Goal: Navigation & Orientation: Find specific page/section

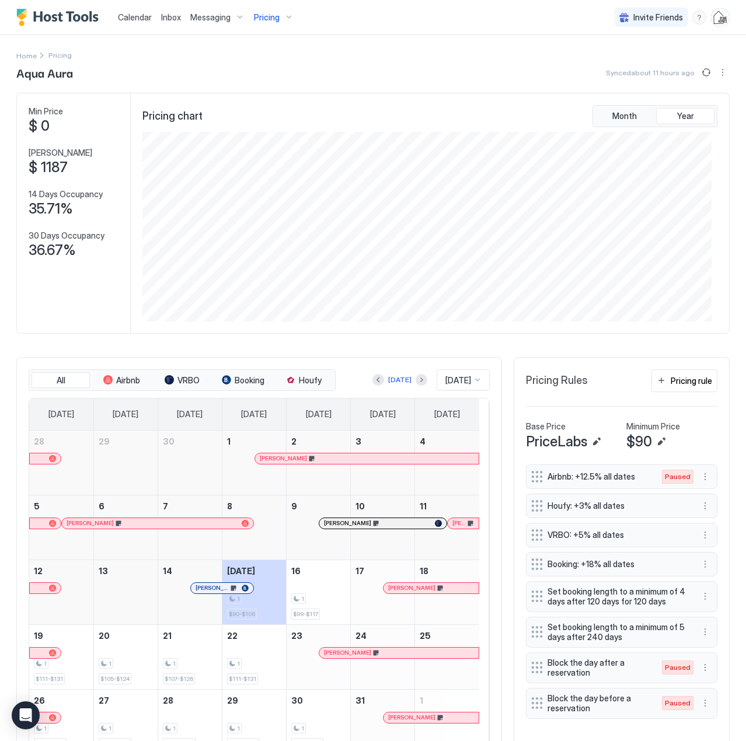
scroll to position [190, 568]
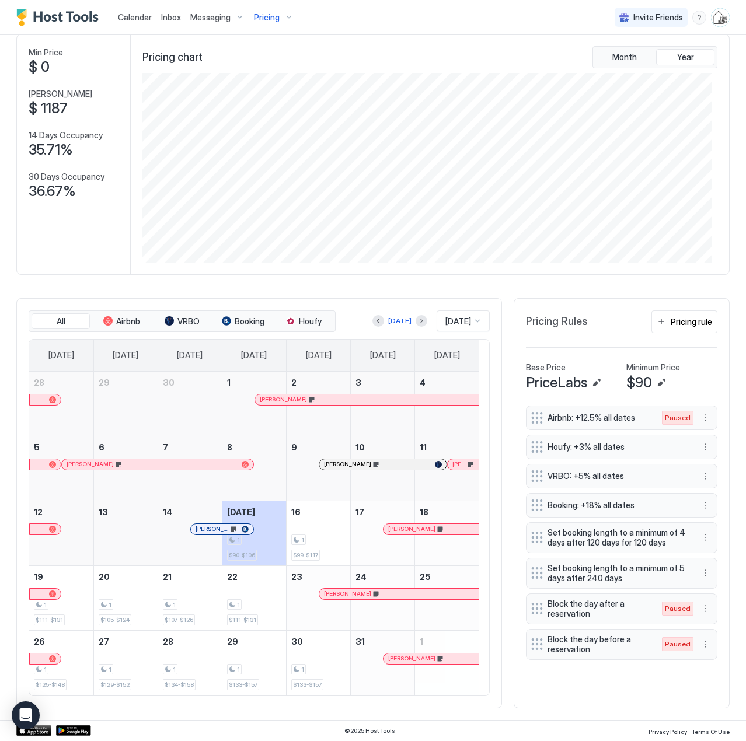
click at [134, 19] on span "Calendar" at bounding box center [135, 17] width 34 height 10
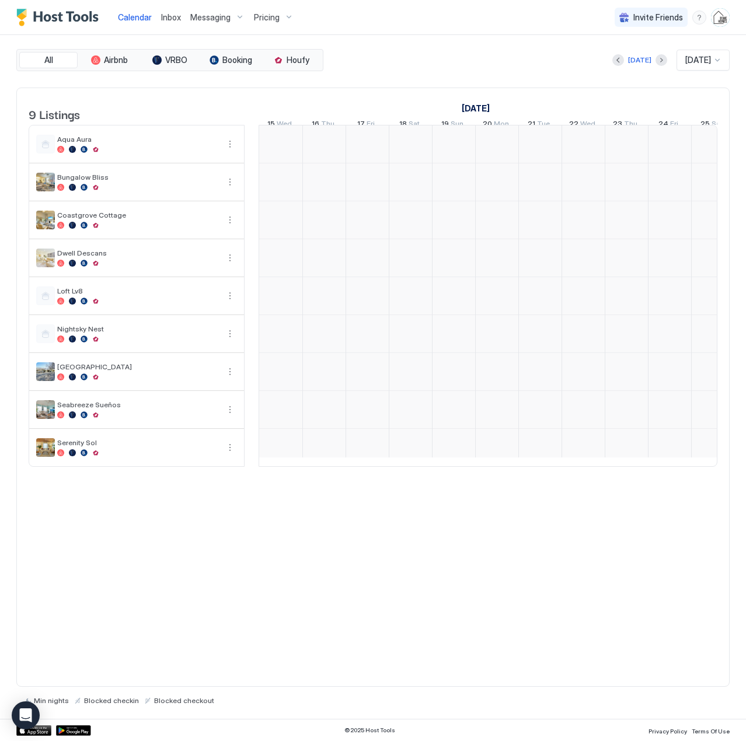
scroll to position [0, 648]
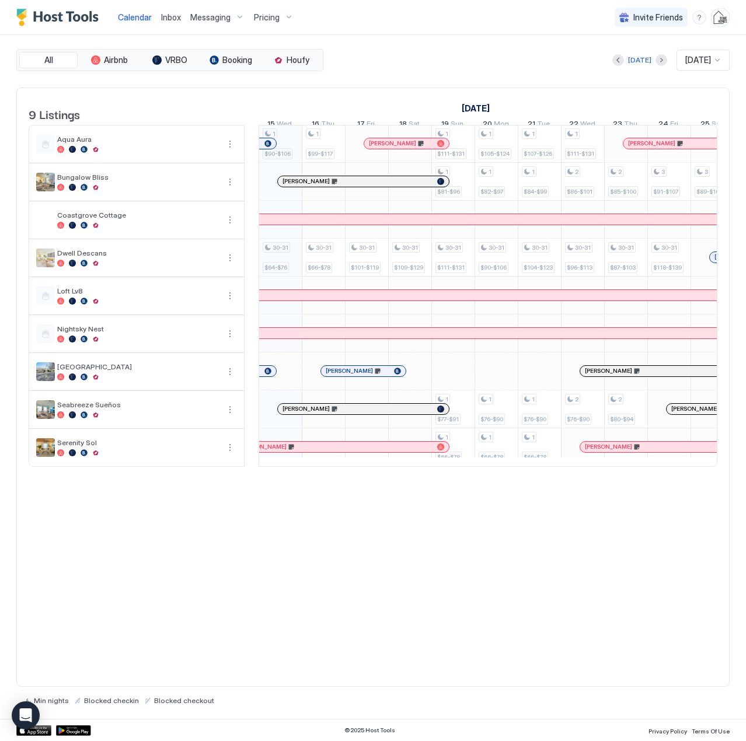
click at [170, 20] on span "Inbox" at bounding box center [171, 17] width 20 height 10
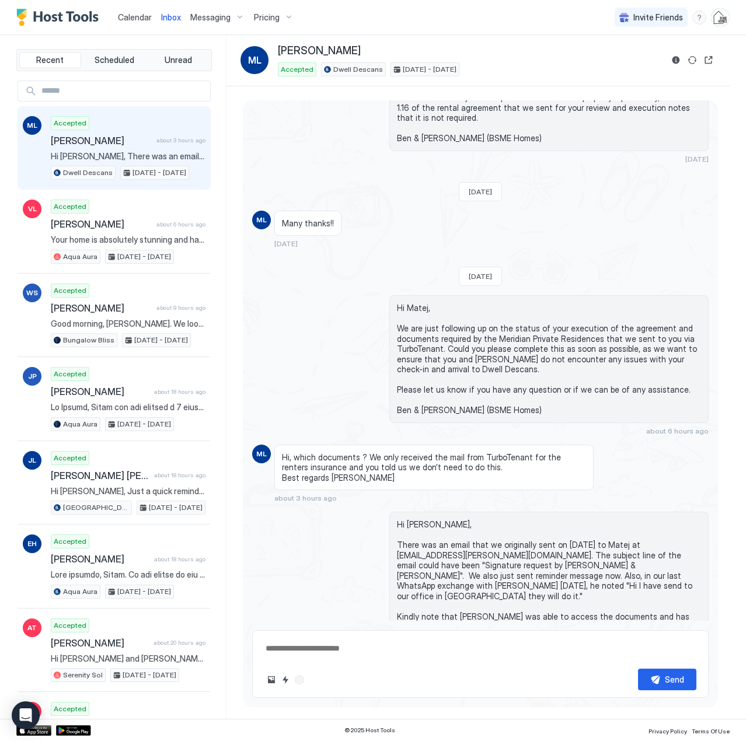
scroll to position [1057, 0]
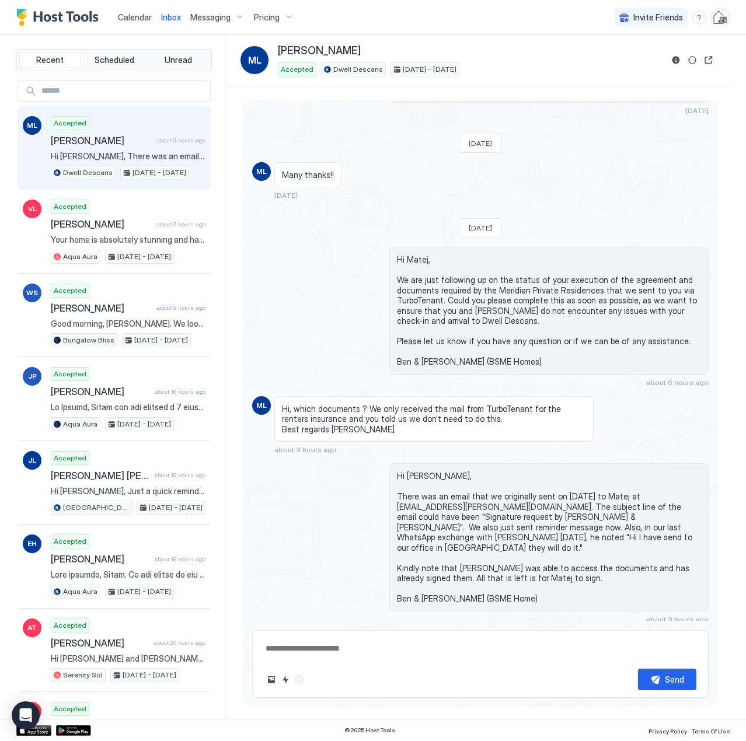
click at [135, 20] on span "Calendar" at bounding box center [135, 17] width 34 height 10
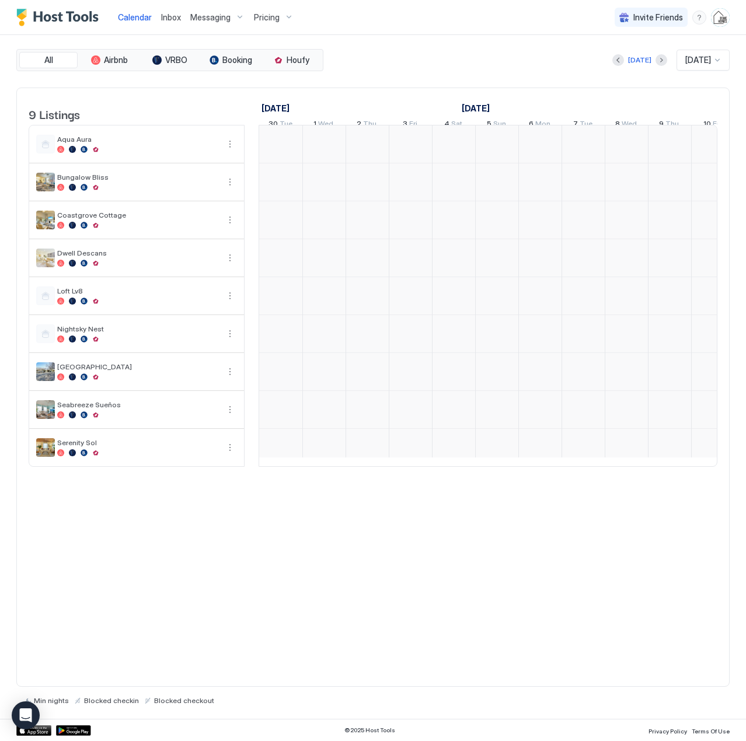
scroll to position [0, 648]
